Goal: Find specific page/section: Find specific page/section

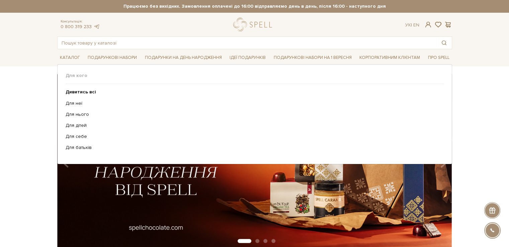
click at [78, 144] on ul "Дивитись всі Для неї Для нього Для дітей Для себе Для батьків" at bounding box center [255, 120] width 378 height 72
click at [80, 148] on link "Для батьків" at bounding box center [252, 148] width 373 height 6
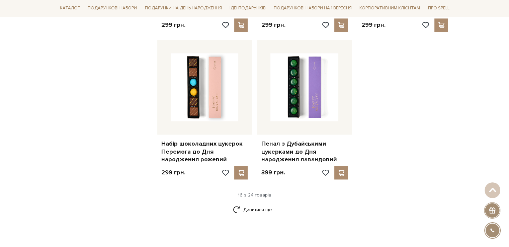
scroll to position [937, 0]
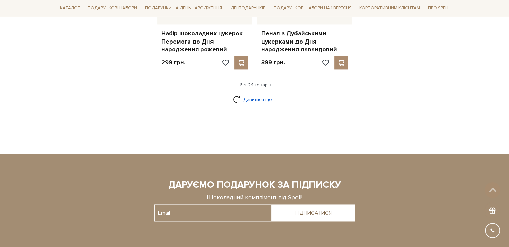
click at [257, 94] on link "Дивитися ще" at bounding box center [254, 100] width 43 height 12
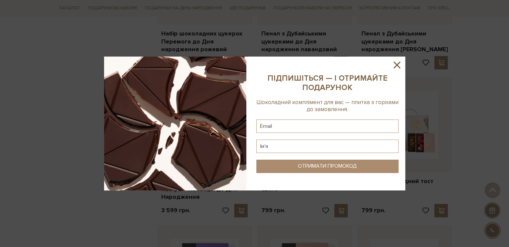
click at [394, 65] on icon at bounding box center [396, 64] width 11 height 11
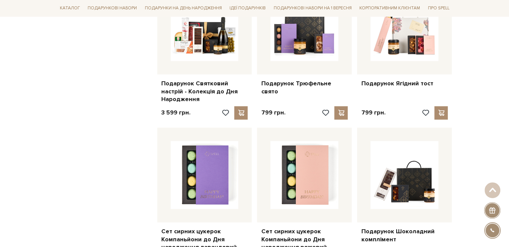
scroll to position [1104, 0]
